Goal: Transaction & Acquisition: Purchase product/service

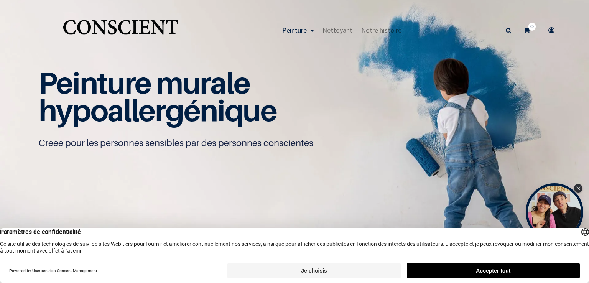
click at [291, 268] on button "Je choisis" at bounding box center [313, 270] width 173 height 15
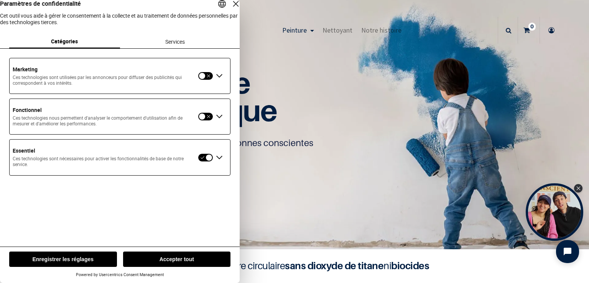
click at [114, 258] on button "Enregistrer les réglages" at bounding box center [63, 258] width 108 height 15
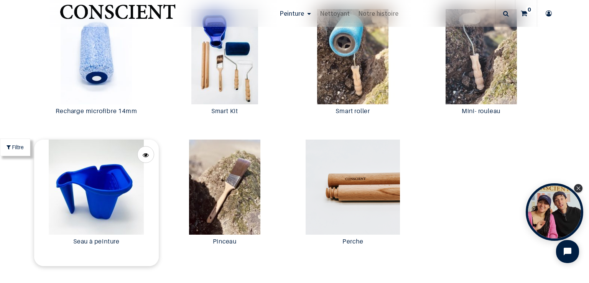
scroll to position [1494, 0]
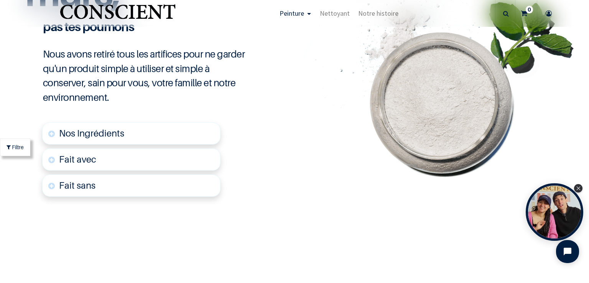
click at [107, 138] on link "Nos Ingrédients" at bounding box center [131, 133] width 178 height 22
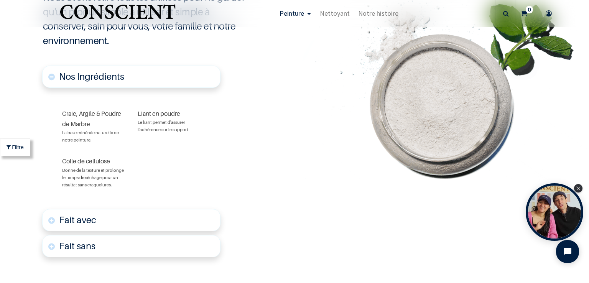
scroll to position [1898, 0]
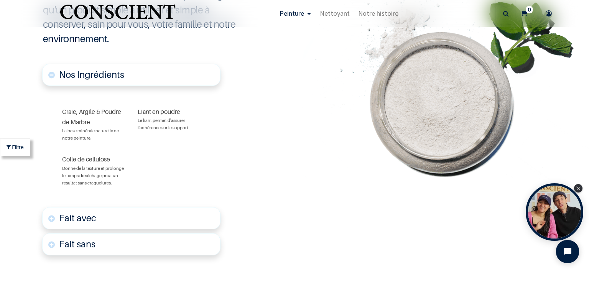
click at [115, 77] on span "Nos Ingrédients" at bounding box center [91, 74] width 65 height 11
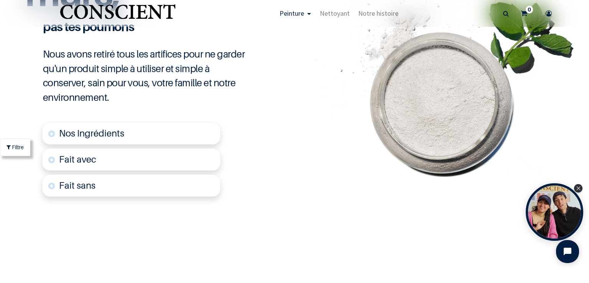
click at [116, 158] on link "Fait avec" at bounding box center [131, 159] width 178 height 22
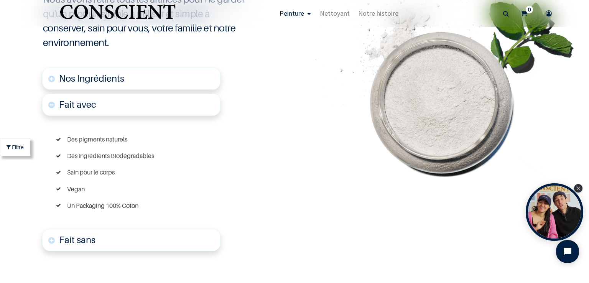
scroll to position [1894, 0]
click at [104, 108] on link "Fait avec" at bounding box center [131, 104] width 178 height 22
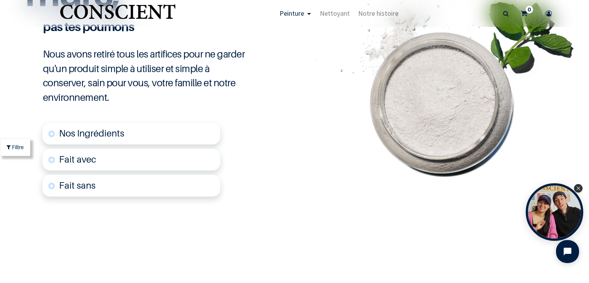
click at [105, 188] on link "Fait sans" at bounding box center [131, 185] width 178 height 22
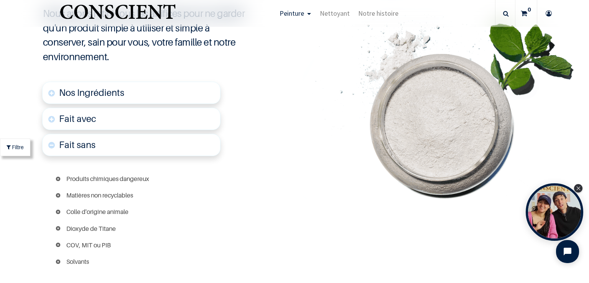
scroll to position [1902, 0]
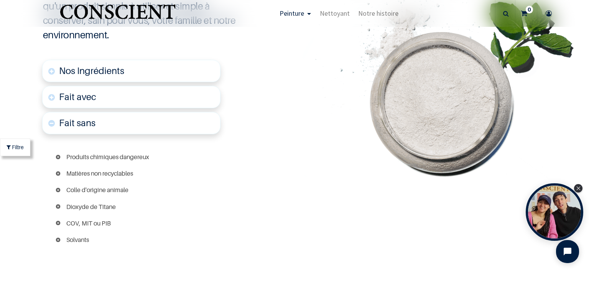
click at [113, 125] on link "Fait sans" at bounding box center [131, 123] width 178 height 22
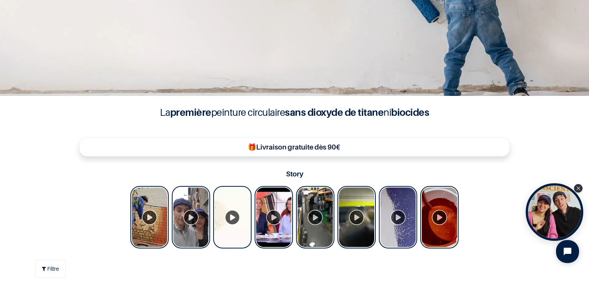
scroll to position [0, 0]
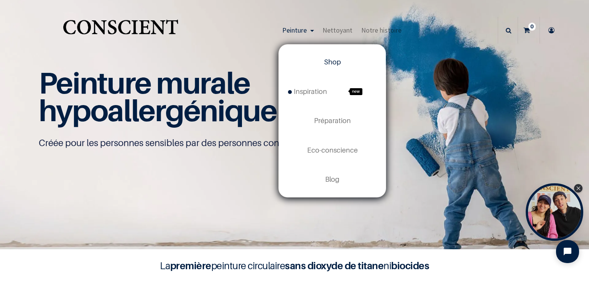
click at [321, 64] on link "Shop" at bounding box center [332, 62] width 107 height 29
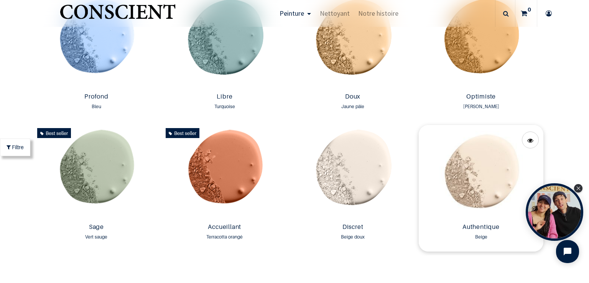
scroll to position [575, 0]
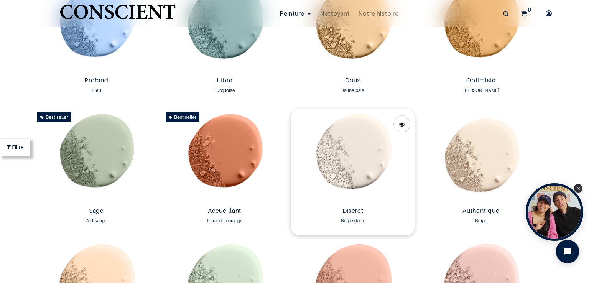
click at [329, 173] on img at bounding box center [352, 156] width 124 height 95
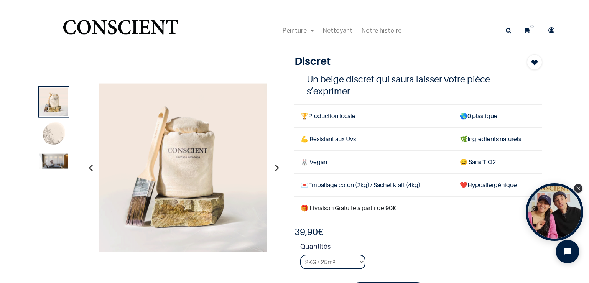
click at [57, 157] on img at bounding box center [53, 161] width 28 height 15
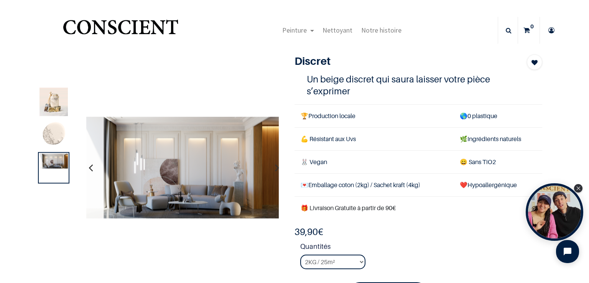
click at [57, 112] on img at bounding box center [53, 102] width 28 height 28
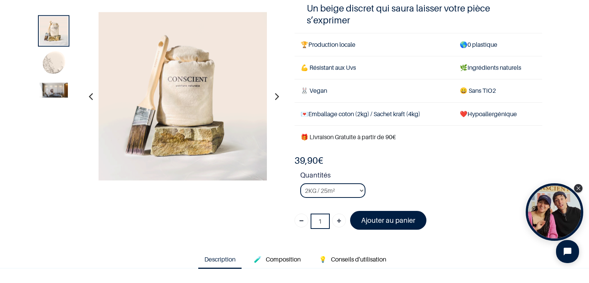
scroll to position [77, 0]
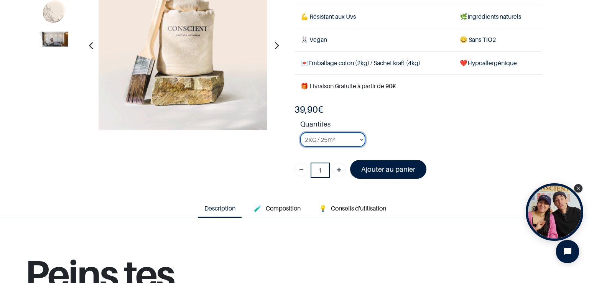
click at [300, 137] on select "2KG / 25m² 4KG / 50m² 8KG / 100m² Testeur" at bounding box center [332, 139] width 65 height 15
select select "24"
click at [300, 132] on select "2KG / 25m² 4KG / 50m² 8KG / 100m² Testeur" at bounding box center [332, 139] width 65 height 15
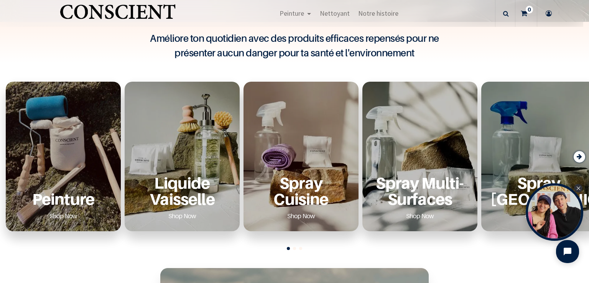
scroll to position [268, 0]
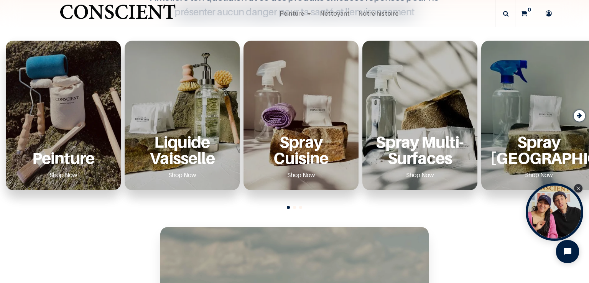
click at [85, 165] on p "Peinture" at bounding box center [63, 158] width 97 height 16
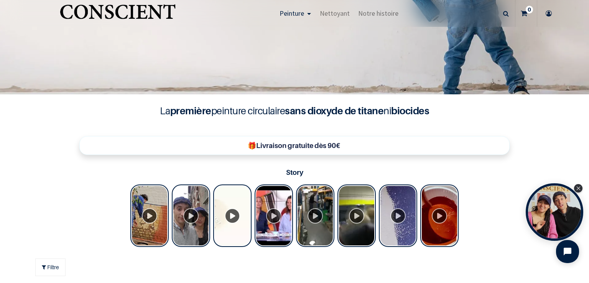
scroll to position [153, 0]
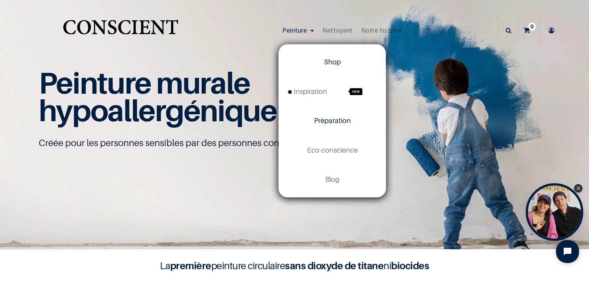
click at [317, 121] on span "Préparation" at bounding box center [332, 120] width 37 height 8
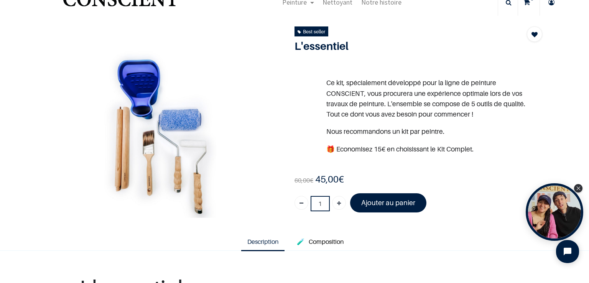
scroll to position [38, 0]
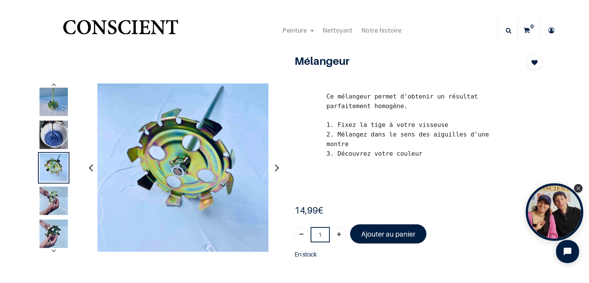
click at [56, 198] on img at bounding box center [53, 201] width 28 height 28
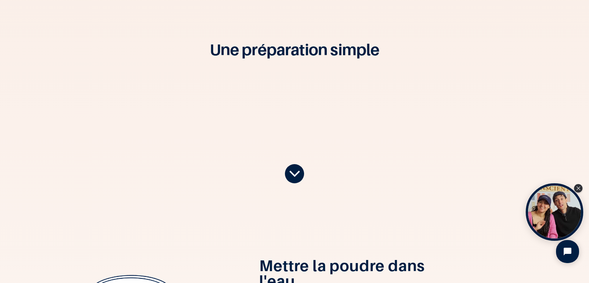
scroll to position [230, 0]
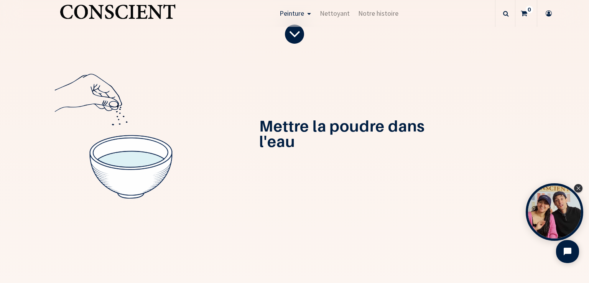
click at [163, 148] on div at bounding box center [131, 135] width 152 height 152
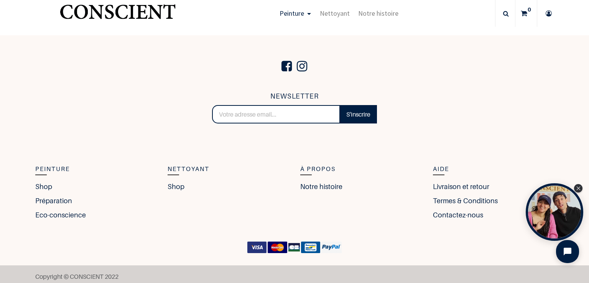
scroll to position [1338, 0]
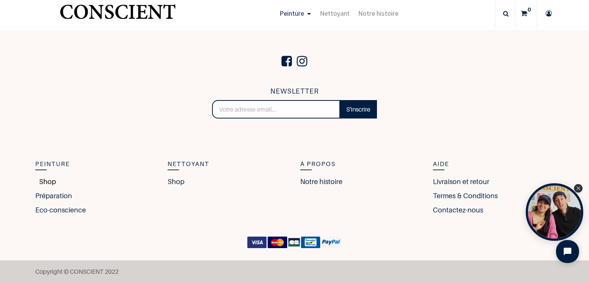
click at [47, 181] on link "Shop" at bounding box center [45, 181] width 21 height 10
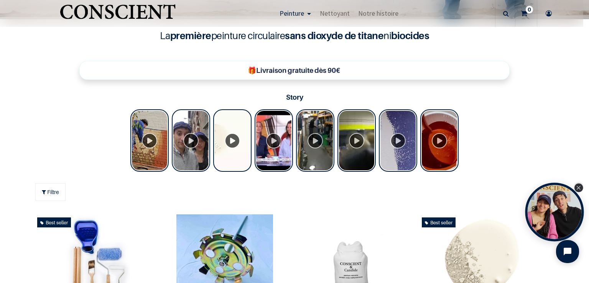
click at [577, 189] on icon "Close Tolstoy widget" at bounding box center [578, 188] width 4 height 4
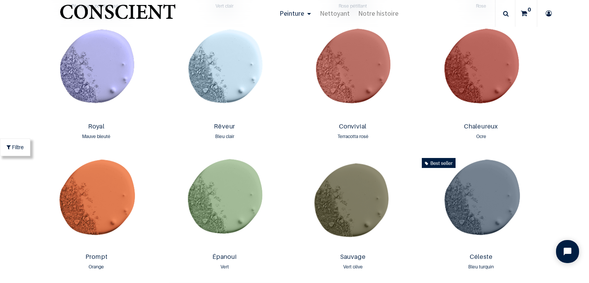
scroll to position [728, 0]
